Goal: Information Seeking & Learning: Learn about a topic

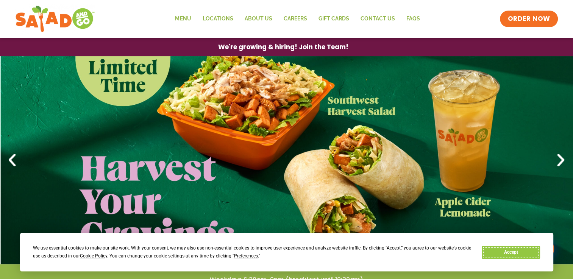
click at [515, 254] on button "Accept" at bounding box center [510, 252] width 58 height 13
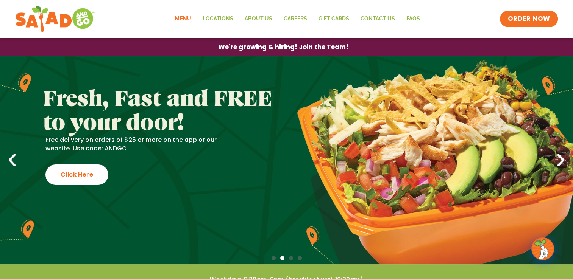
click at [187, 19] on link "Menu" at bounding box center [182, 18] width 27 height 17
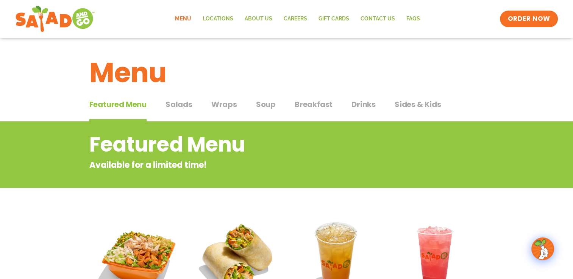
click at [181, 104] on span "Salads" at bounding box center [178, 104] width 27 height 11
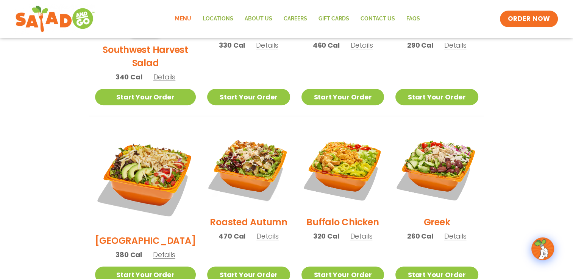
scroll to position [329, 0]
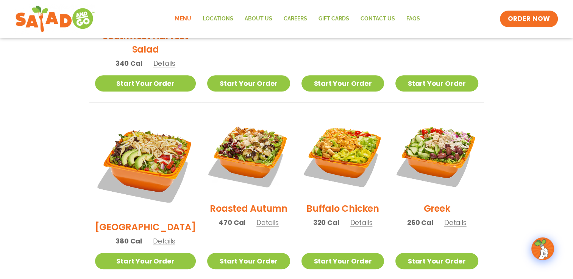
click at [236, 202] on h2 "Roasted Autumn" at bounding box center [249, 208] width 78 height 13
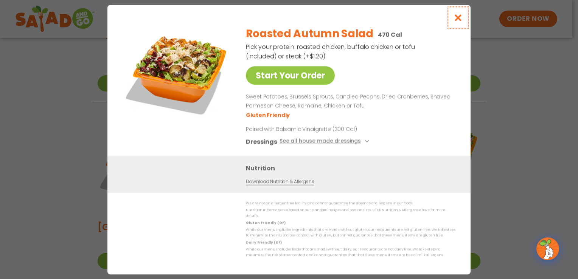
click at [460, 20] on icon "Close modal" at bounding box center [458, 18] width 9 height 8
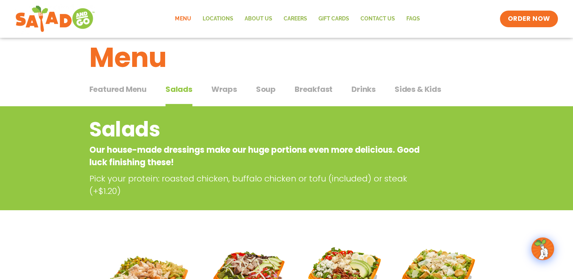
scroll to position [10, 0]
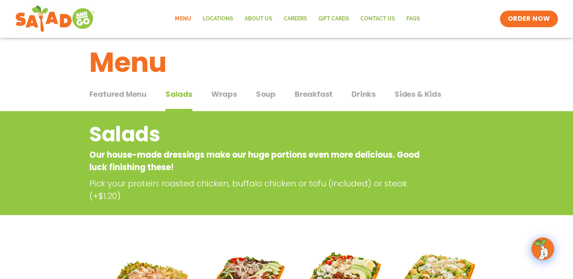
click at [224, 93] on span "Wraps" at bounding box center [224, 94] width 26 height 11
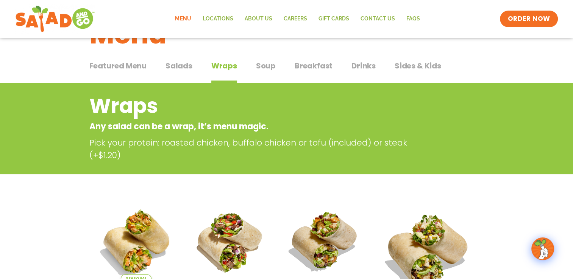
scroll to position [36, 0]
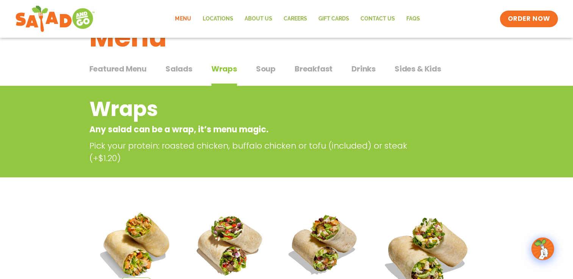
click at [265, 67] on span "Soup" at bounding box center [266, 68] width 20 height 11
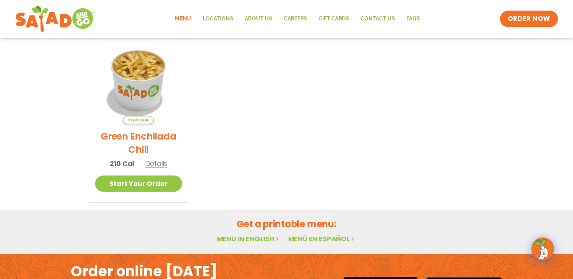
scroll to position [2, 0]
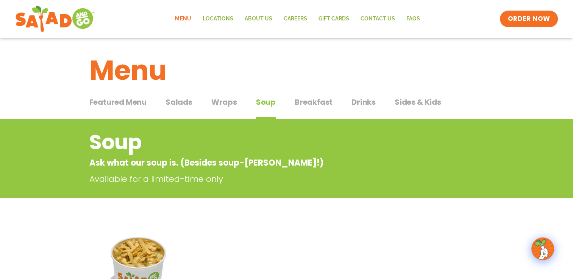
click at [409, 102] on span "Sides & Kids" at bounding box center [417, 102] width 47 height 11
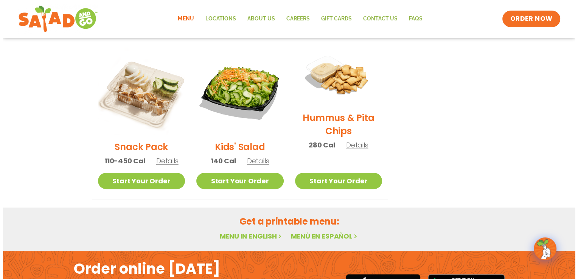
scroll to position [184, 0]
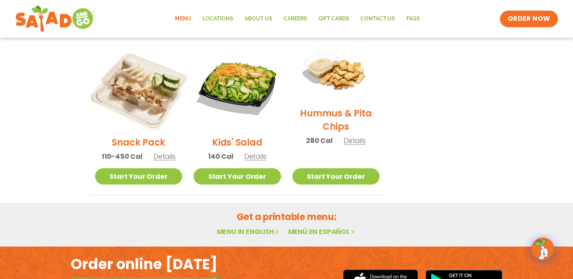
click at [136, 105] on img at bounding box center [138, 86] width 103 height 103
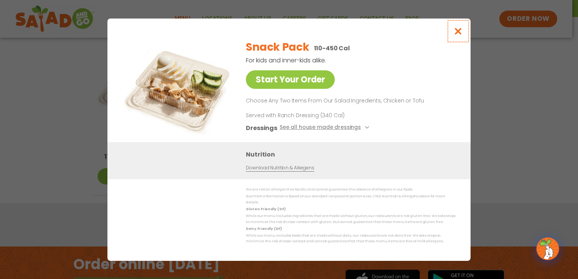
click at [460, 31] on icon "Close modal" at bounding box center [458, 31] width 9 height 8
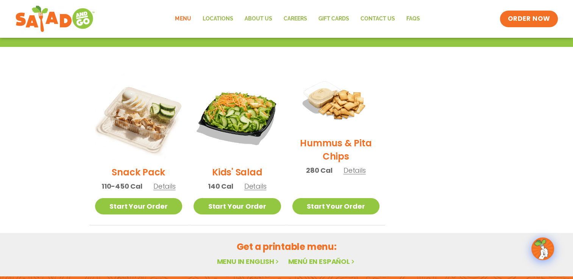
scroll to position [121, 0]
